Goal: Transaction & Acquisition: Purchase product/service

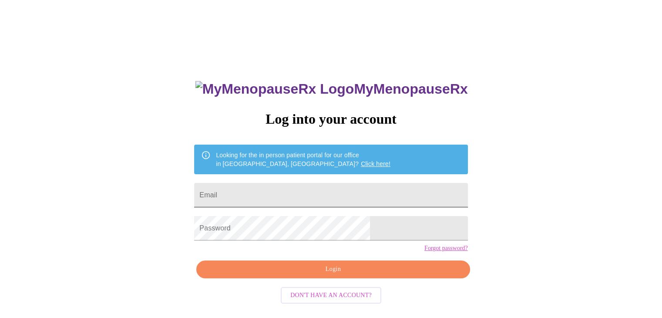
click at [265, 193] on input "Email" at bounding box center [330, 195] width 273 height 24
type input "[EMAIL_ADDRESS][DOMAIN_NAME]"
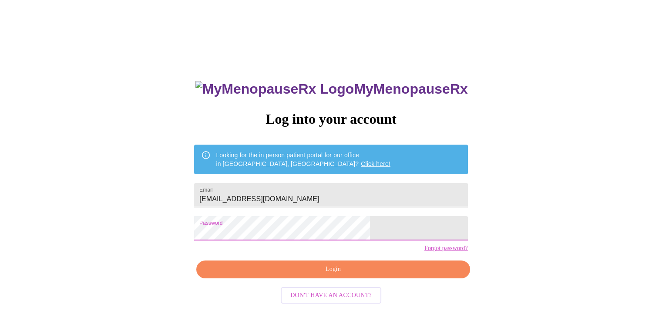
click at [292, 275] on span "Login" at bounding box center [332, 269] width 253 height 11
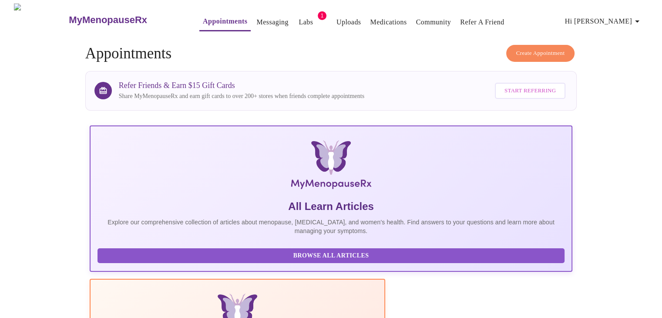
click at [256, 19] on link "Messaging" at bounding box center [272, 22] width 32 height 12
click at [608, 21] on span "Hi [PERSON_NAME]" at bounding box center [603, 21] width 77 height 12
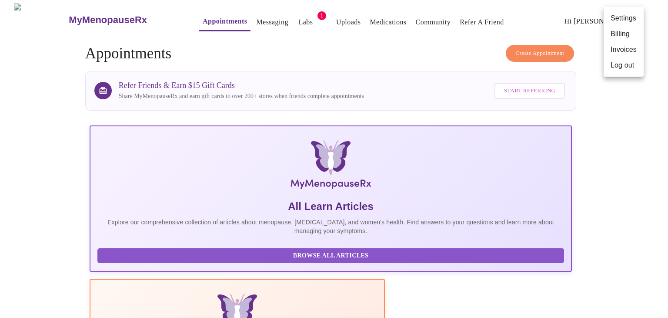
click at [616, 20] on li "Settings" at bounding box center [624, 18] width 40 height 16
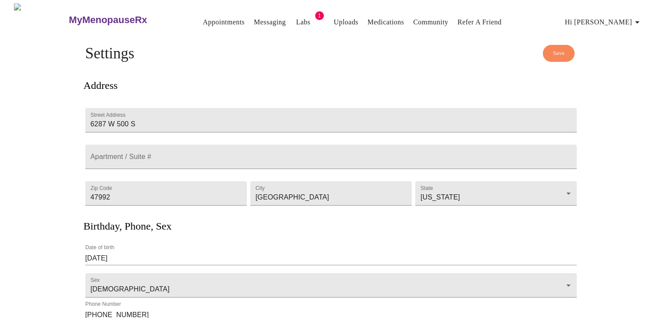
click at [204, 18] on link "Appointments" at bounding box center [224, 22] width 42 height 12
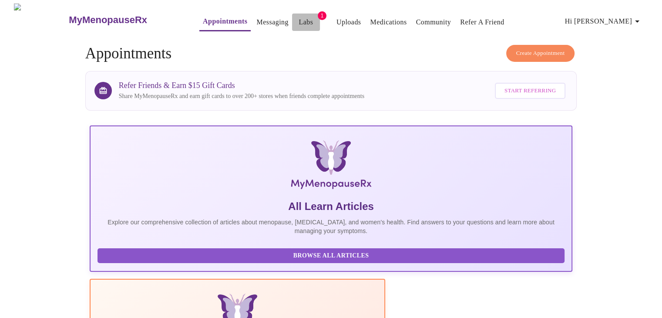
click at [298, 16] on link "Labs" at bounding box center [305, 22] width 14 height 12
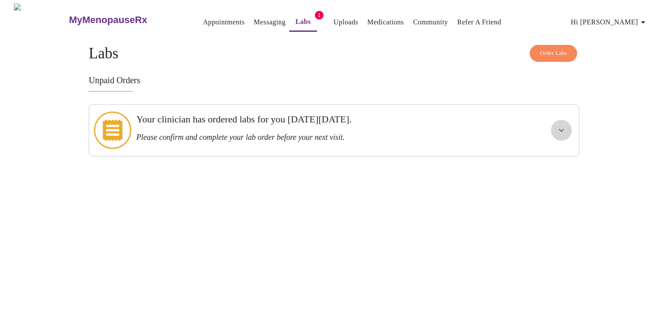
click at [560, 127] on icon "show more" at bounding box center [562, 130] width 10 height 10
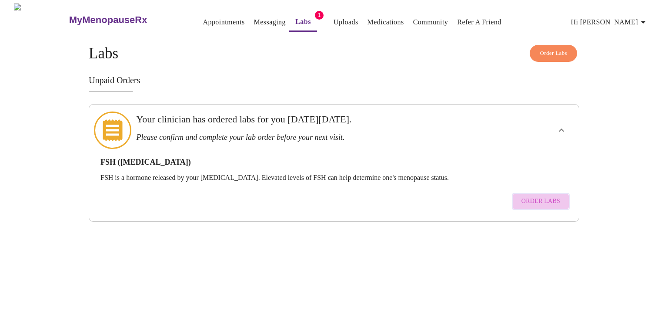
click at [545, 196] on span "Order Labs" at bounding box center [541, 201] width 39 height 11
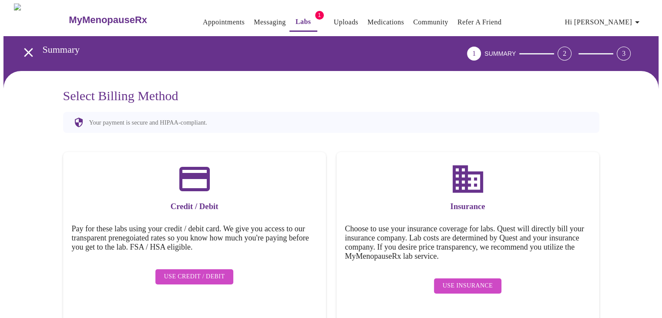
scroll to position [0, 0]
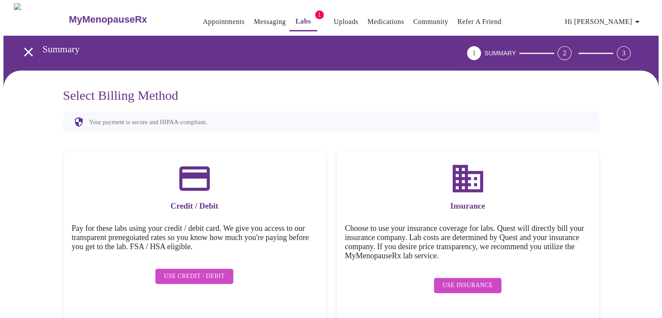
click at [27, 48] on icon "open drawer" at bounding box center [28, 51] width 15 height 15
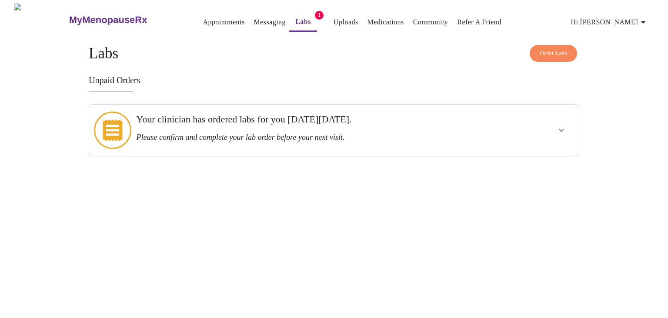
click at [229, 133] on h3 "Please confirm and complete your lab order before your next visit." at bounding box center [310, 137] width 349 height 9
click at [121, 124] on icon at bounding box center [112, 129] width 37 height 37
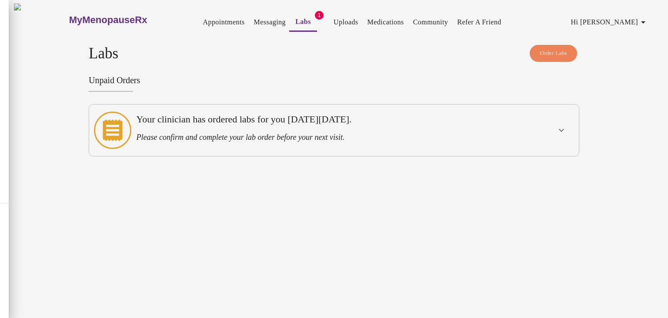
click at [0, 204] on div at bounding box center [334, 159] width 668 height 318
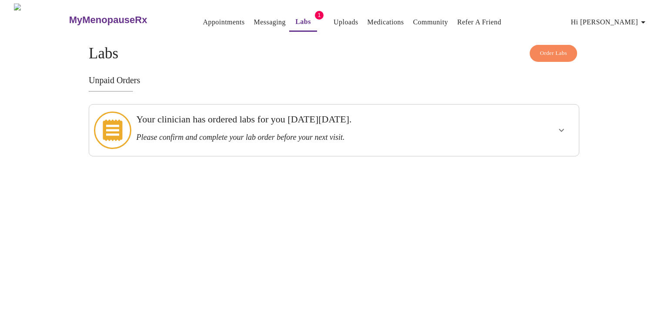
click at [389, 133] on h3 "Please confirm and complete your lab order before your next visit." at bounding box center [310, 137] width 349 height 9
click at [305, 126] on div "Your clinician has ordered labs for you [DATE][DATE]. Please confirm and comple…" at bounding box center [310, 128] width 349 height 28
click at [540, 49] on span "Order Labs" at bounding box center [553, 53] width 27 height 10
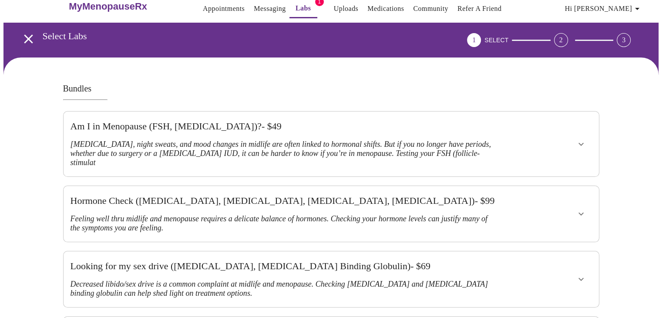
scroll to position [14, 0]
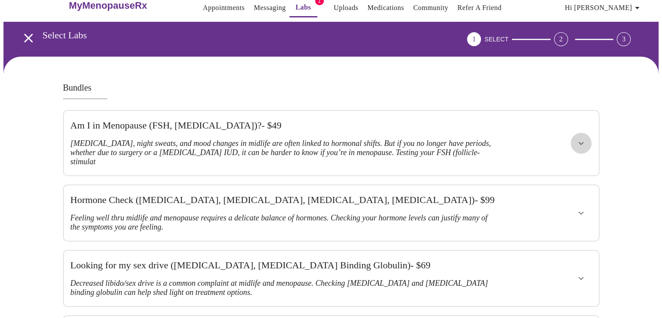
click at [584, 138] on icon "show more" at bounding box center [581, 143] width 10 height 10
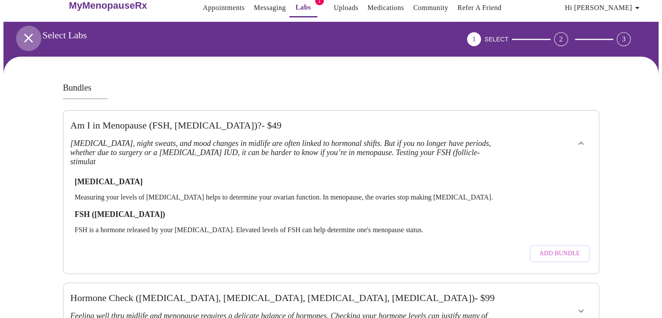
click at [24, 36] on icon "open drawer" at bounding box center [28, 38] width 9 height 9
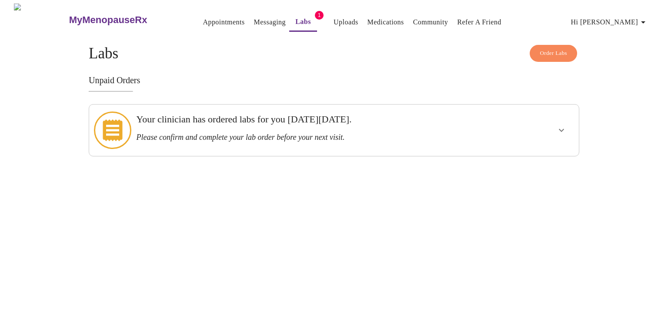
click at [109, 121] on icon at bounding box center [113, 130] width 20 height 22
click at [127, 122] on div at bounding box center [113, 130] width 40 height 44
click at [557, 126] on icon "show more" at bounding box center [562, 130] width 10 height 10
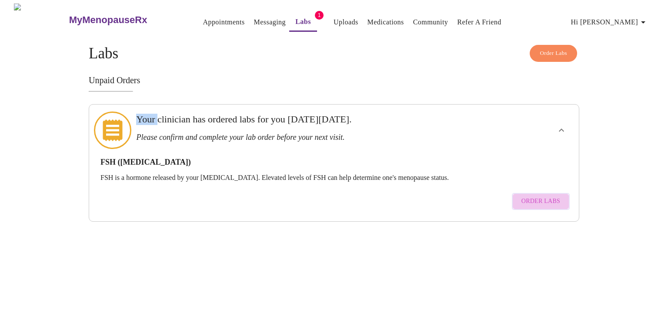
click at [544, 196] on span "Order Labs" at bounding box center [541, 201] width 39 height 11
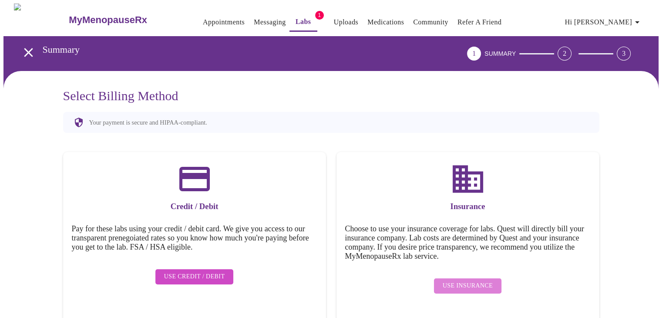
click at [468, 280] on span "Use Insurance" at bounding box center [468, 285] width 50 height 11
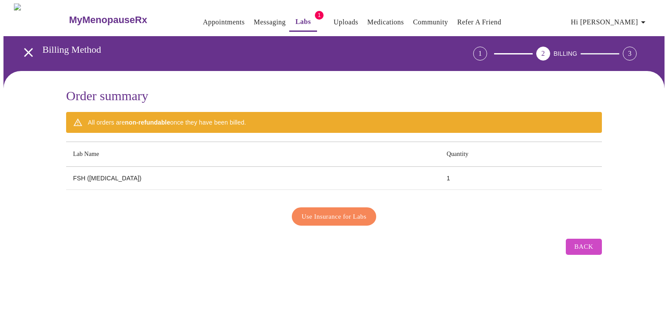
drag, startPoint x: 367, startPoint y: 211, endPoint x: 518, endPoint y: 251, distance: 155.8
click at [518, 251] on div "Order summary All orders are non-refundable once they have been billed. Lab Nam…" at bounding box center [334, 173] width 536 height 171
click at [597, 244] on button "Back" at bounding box center [584, 246] width 36 height 16
